Goal: Navigation & Orientation: Find specific page/section

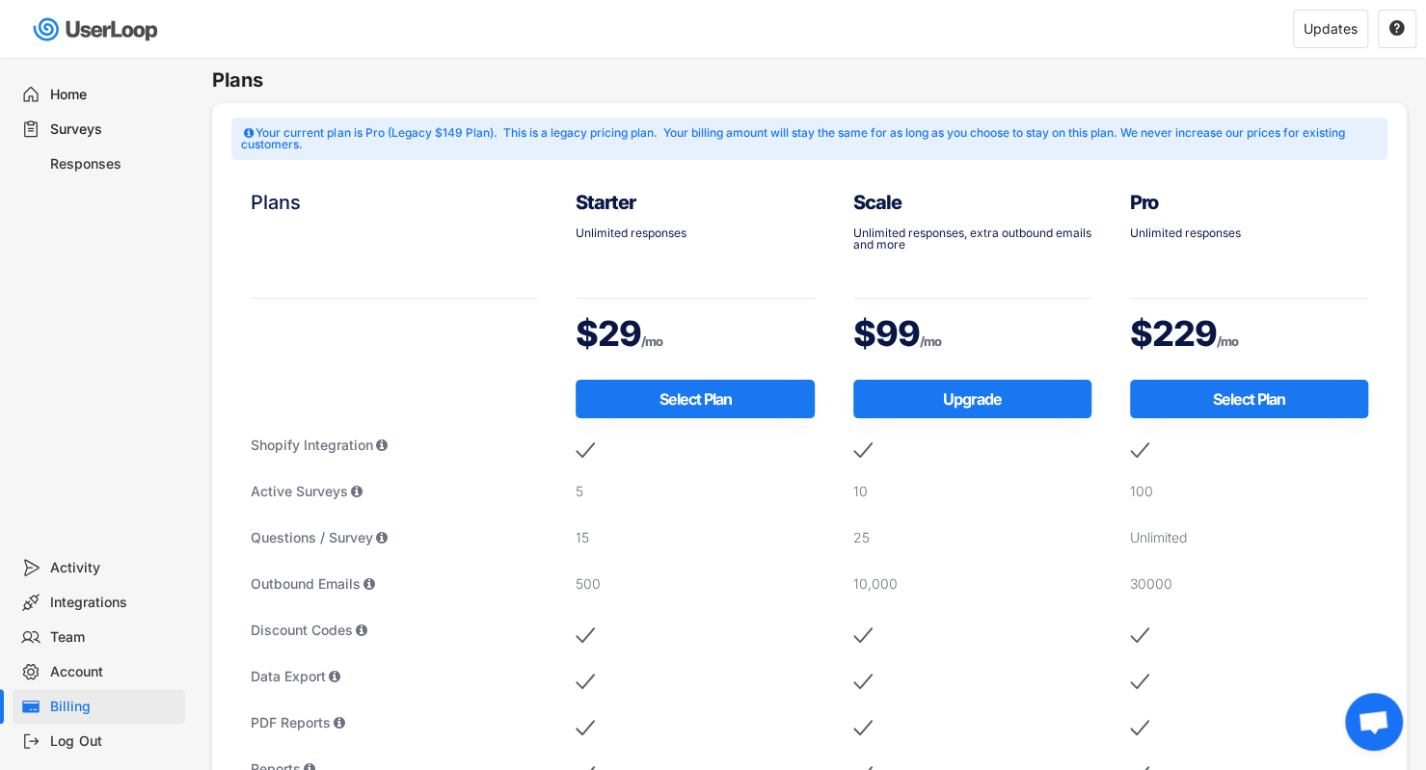
click at [73, 92] on div "Home" at bounding box center [113, 95] width 127 height 18
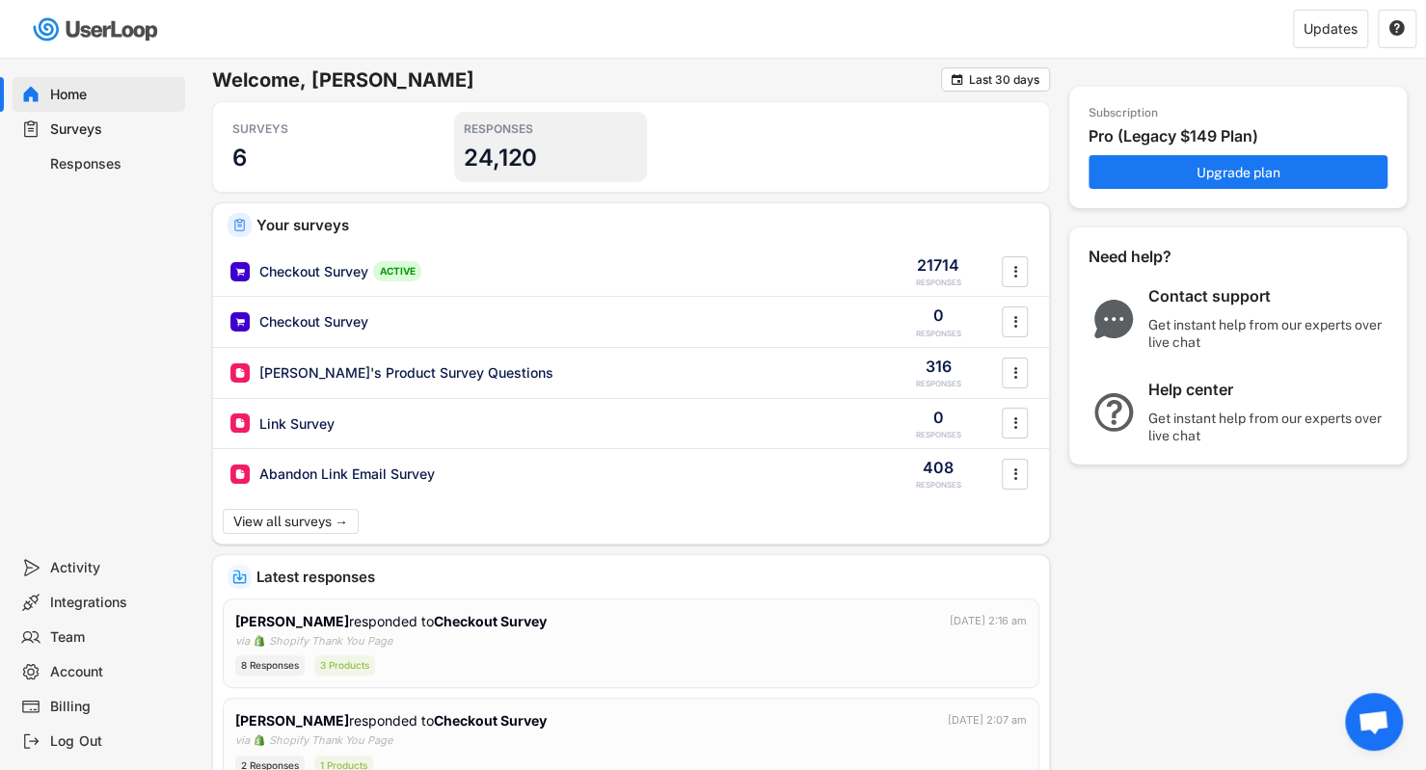
click at [511, 132] on div "RESPONSES" at bounding box center [551, 128] width 174 height 15
